Goal: Information Seeking & Learning: Understand process/instructions

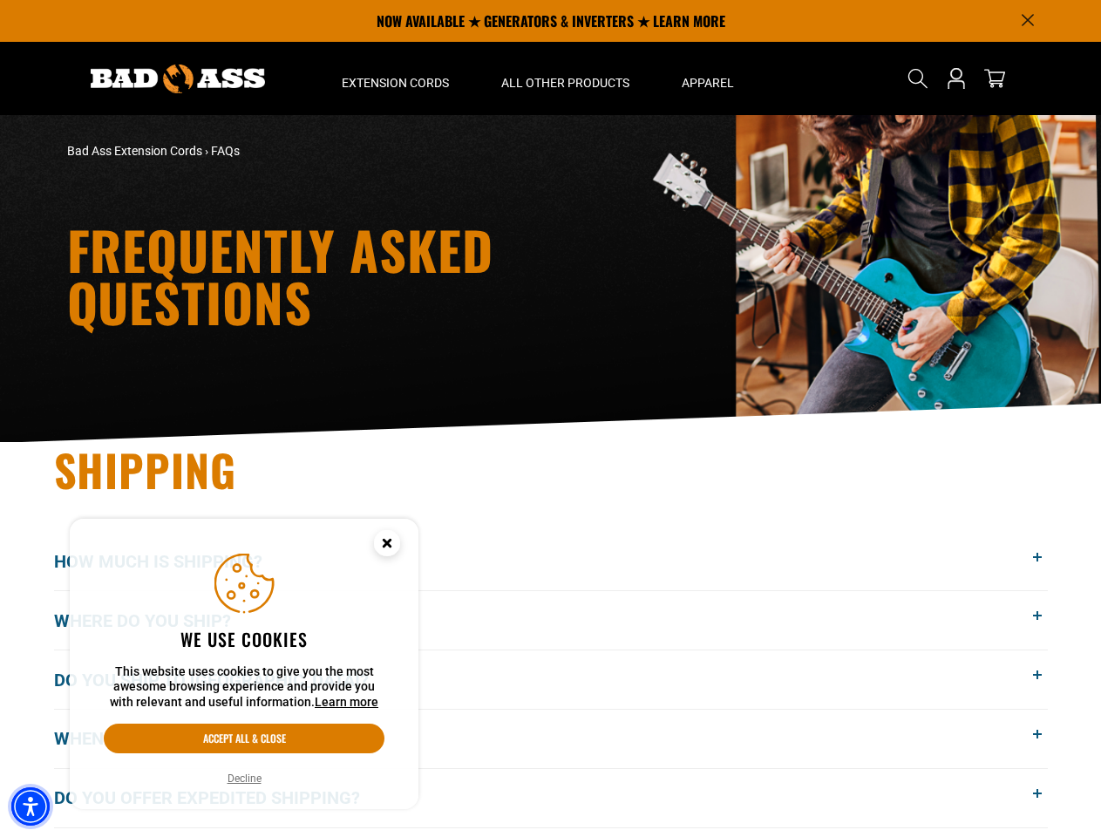
click at [31, 806] on img "Accessibility Menu" at bounding box center [30, 806] width 38 height 38
